Goal: Information Seeking & Learning: Stay updated

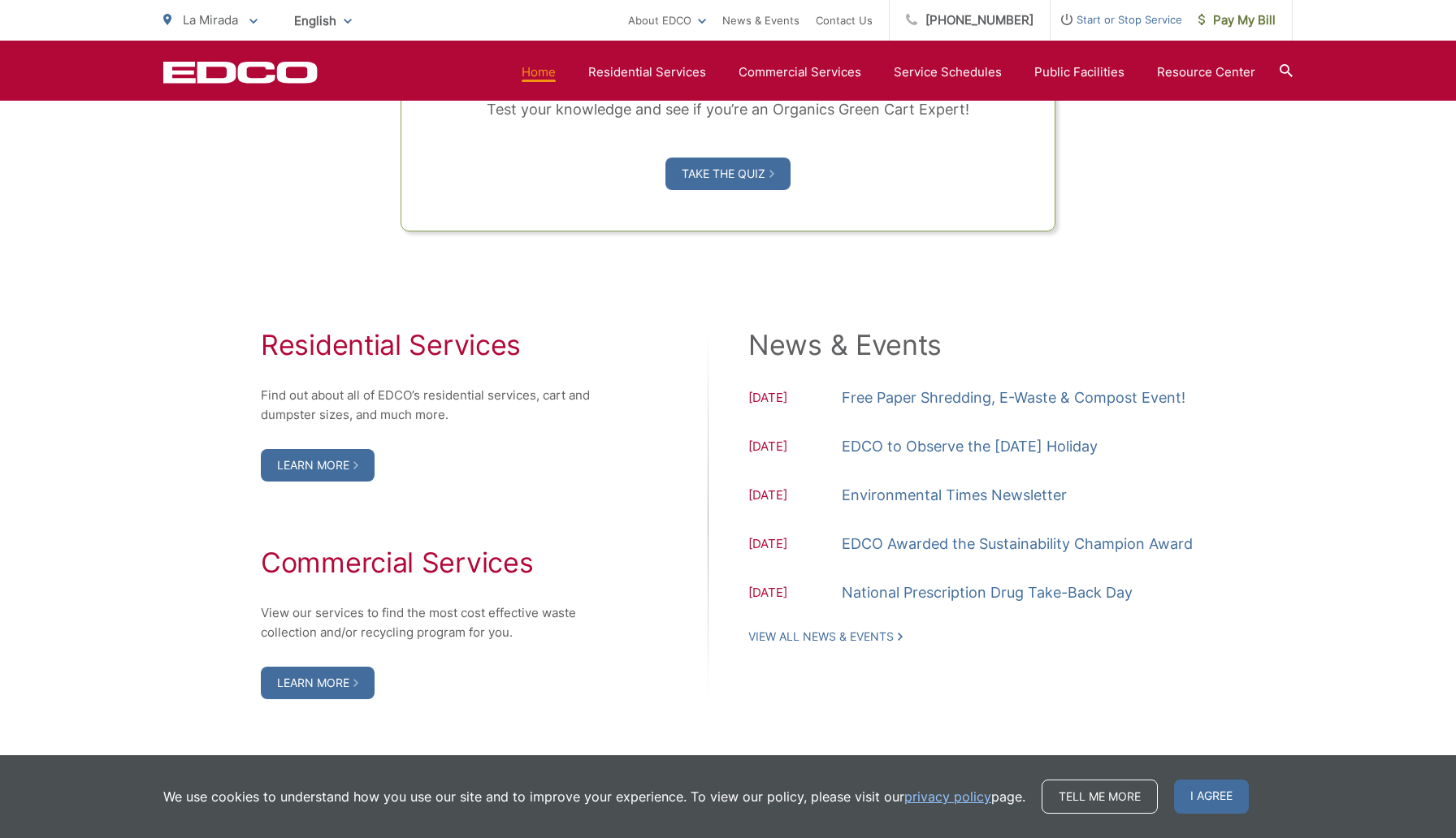
scroll to position [1493, 0]
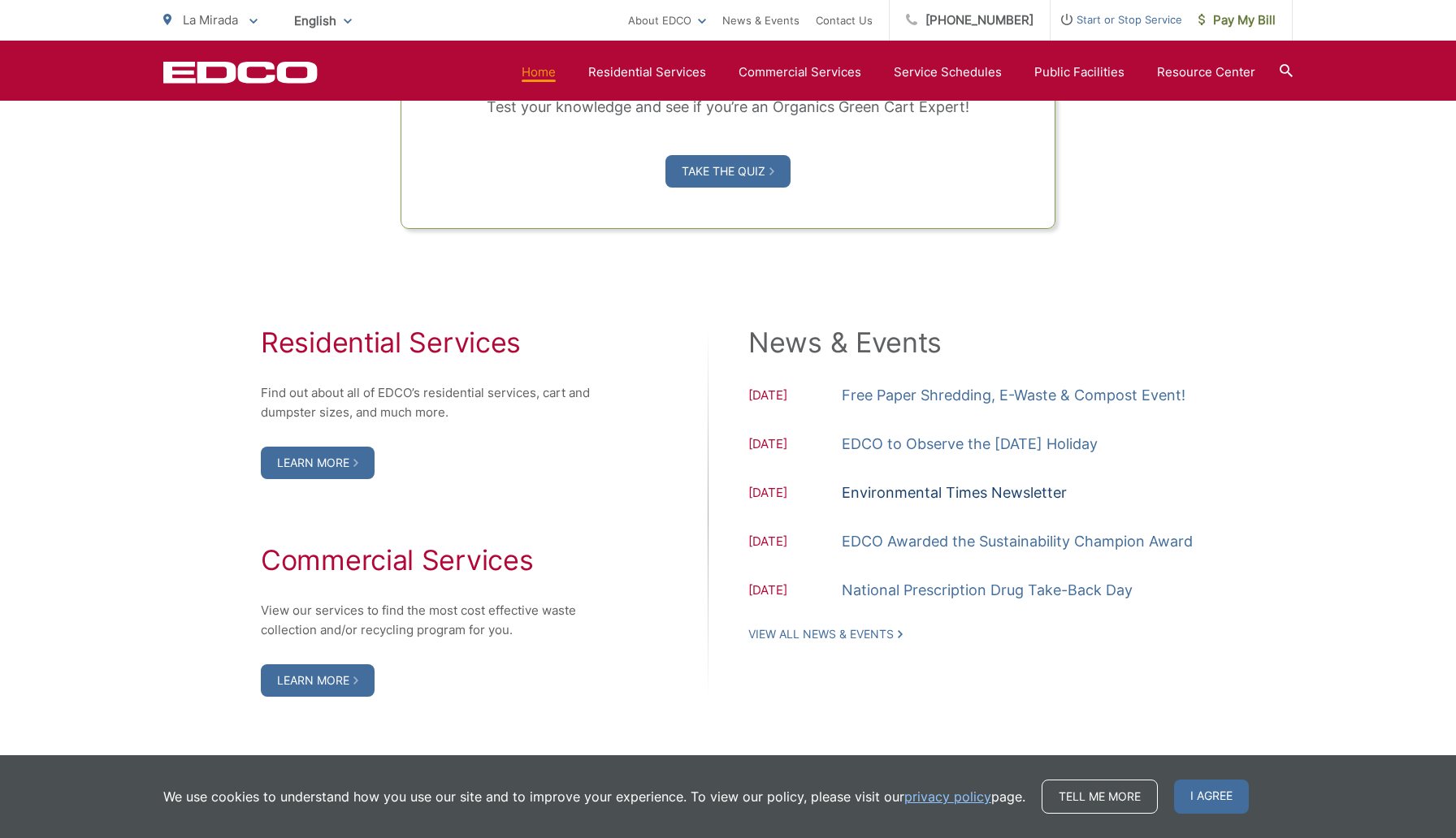
click at [1039, 489] on link "Environmental Times Newsletter" at bounding box center [954, 492] width 225 height 24
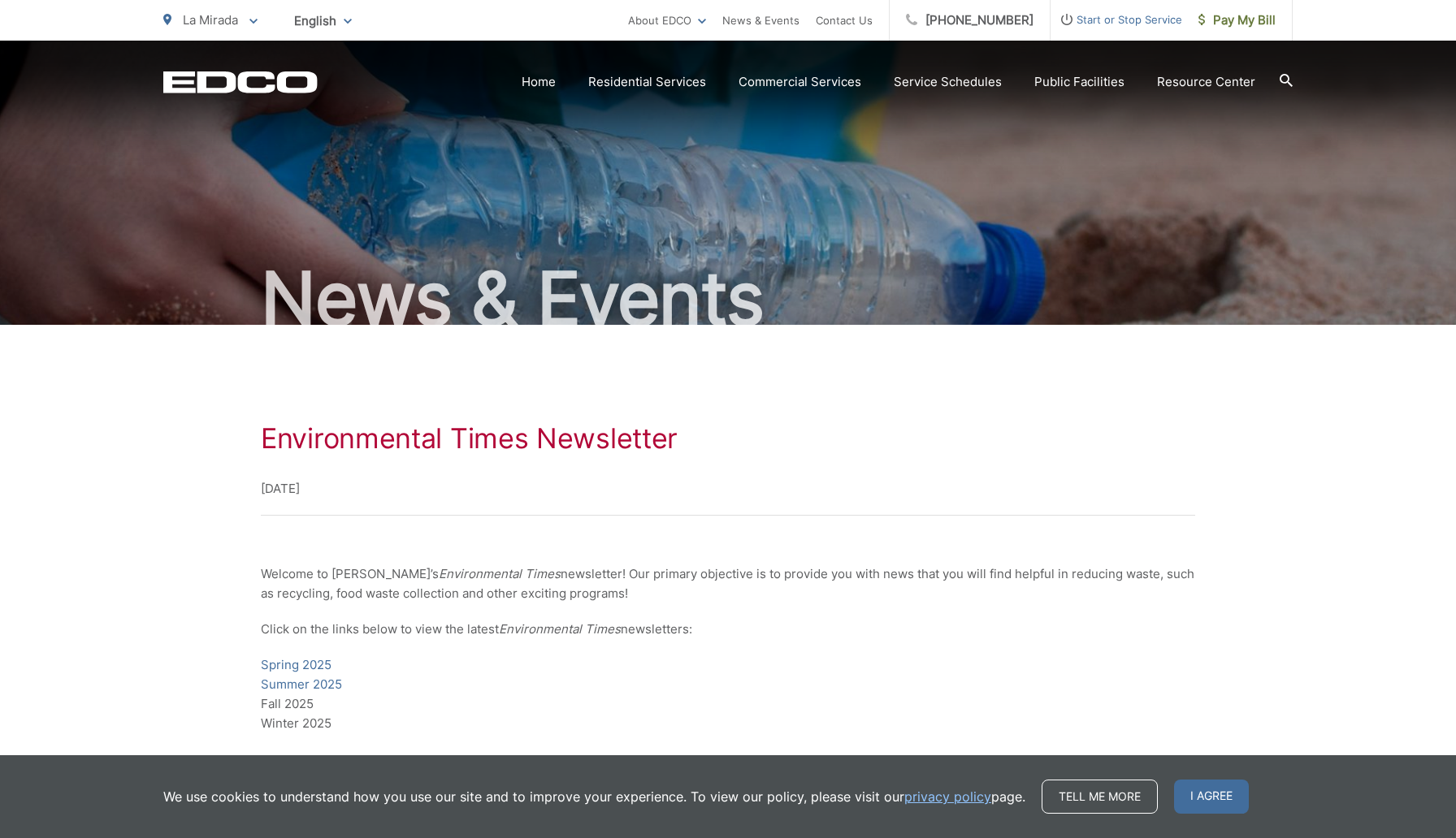
scroll to position [4, 0]
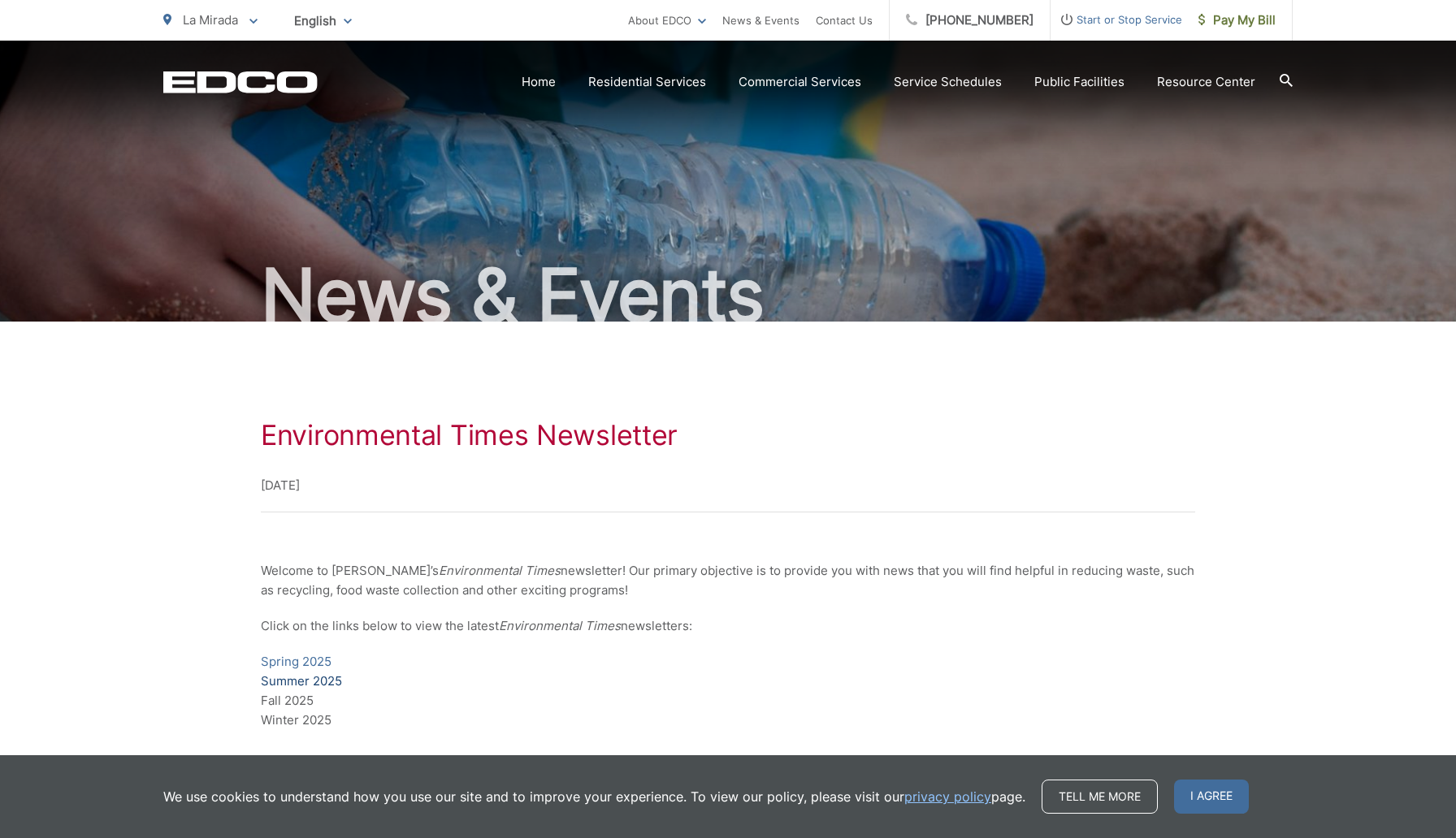
click at [321, 683] on link "Summer 2025" at bounding box center [301, 681] width 81 height 20
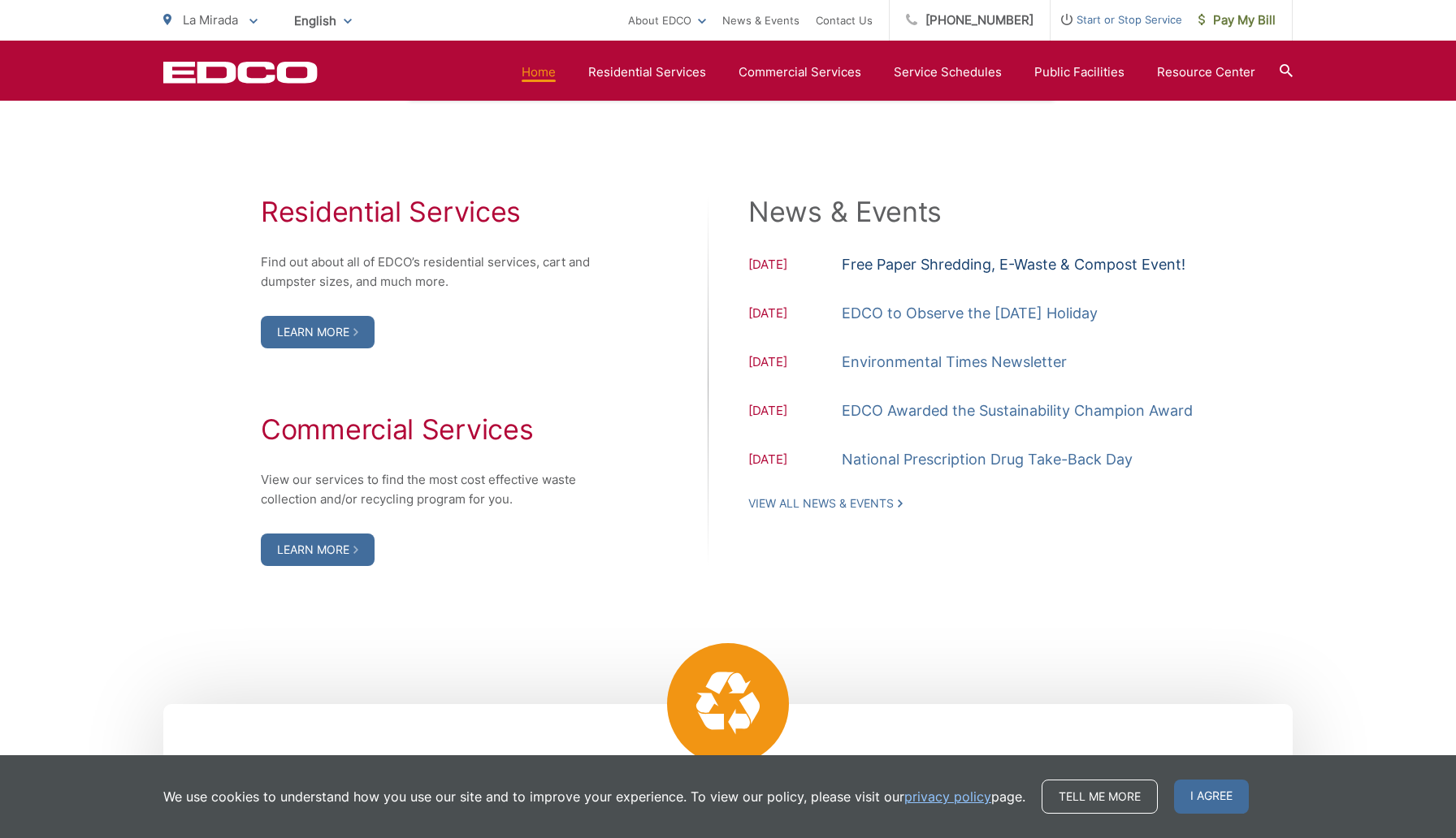
scroll to position [1621, 0]
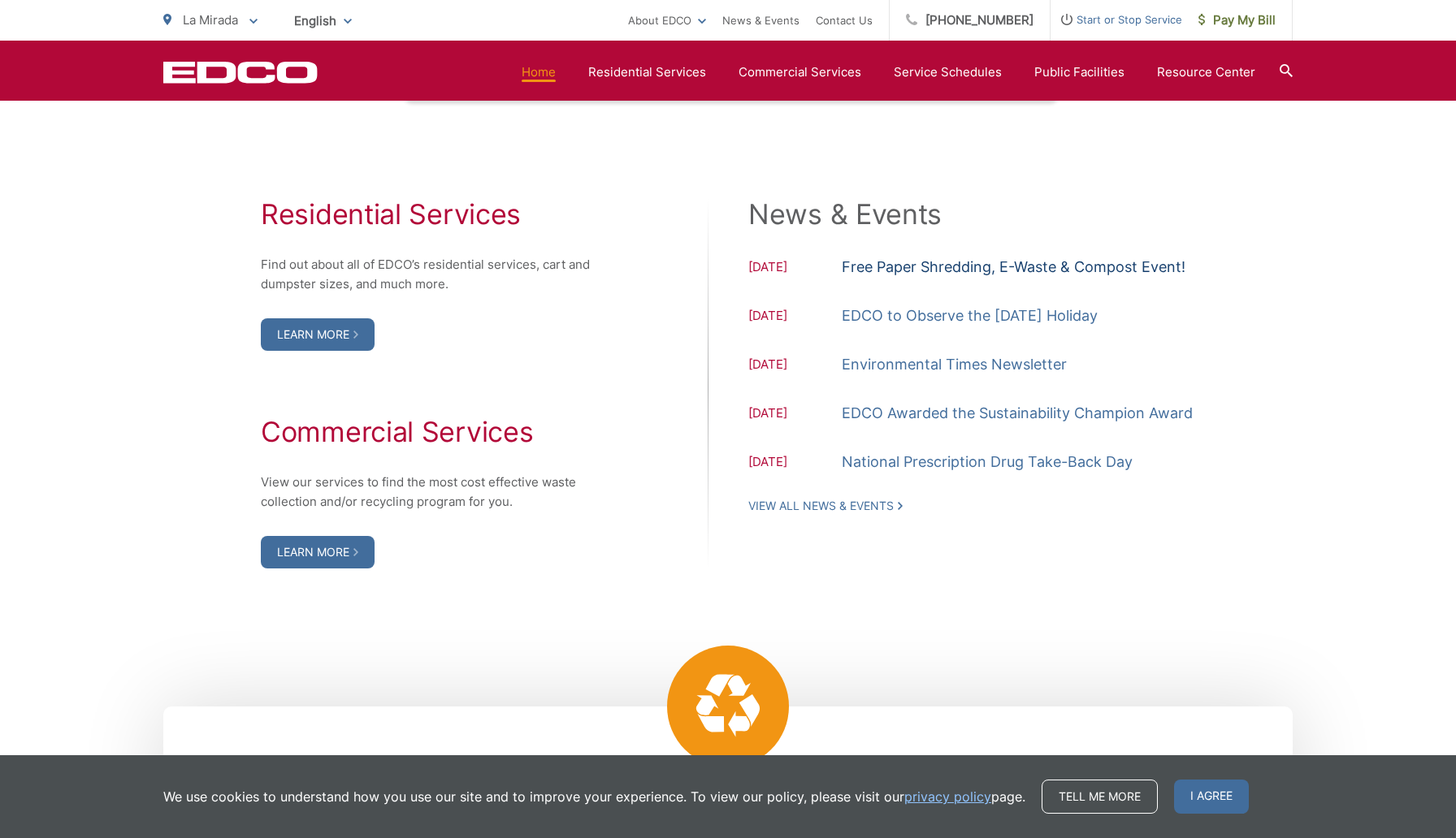
click at [1018, 266] on link "Free Paper Shredding, E-Waste & Compost Event!" at bounding box center [1014, 267] width 344 height 24
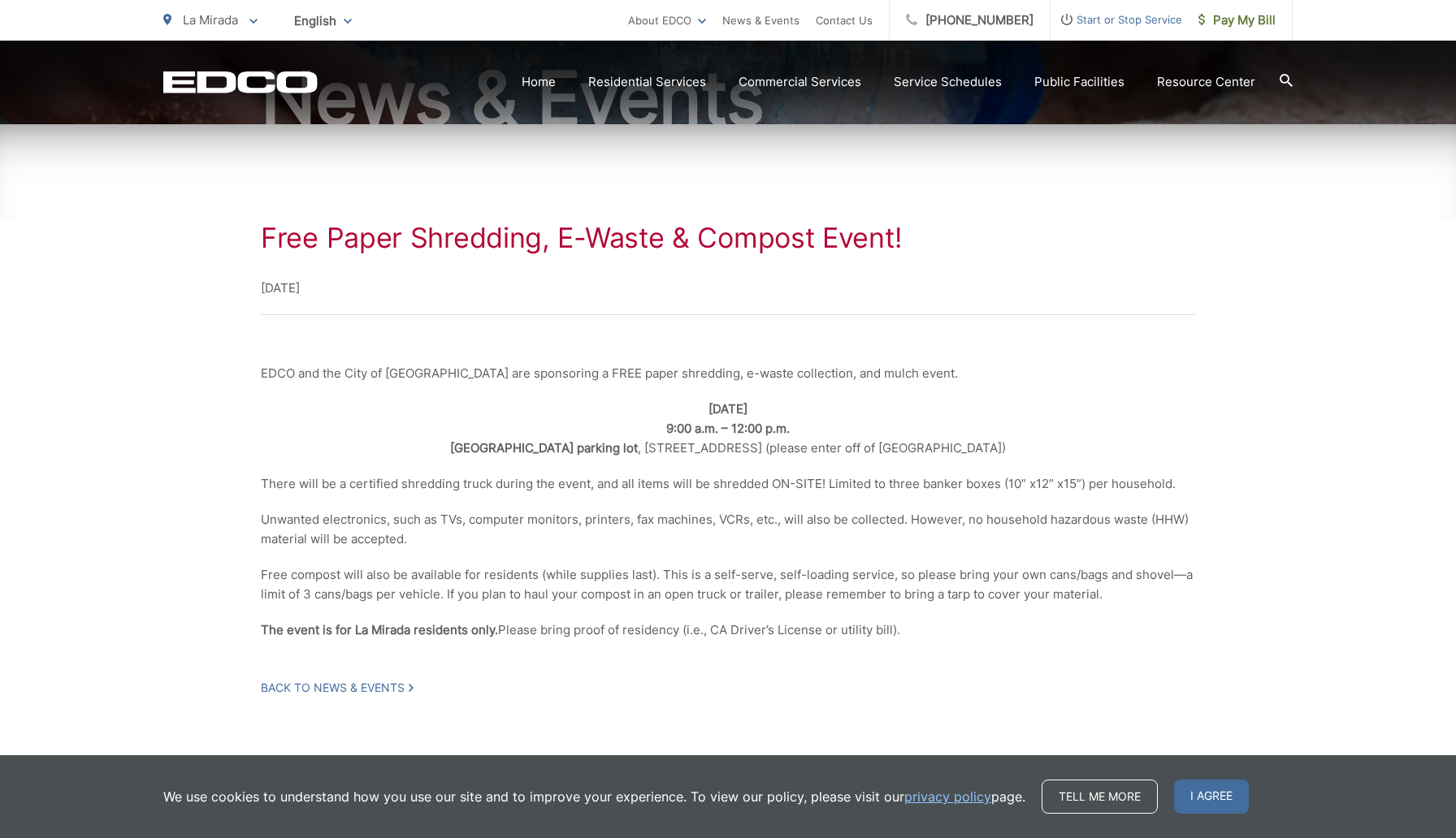
scroll to position [203, 0]
